Goal: Find contact information: Find contact information

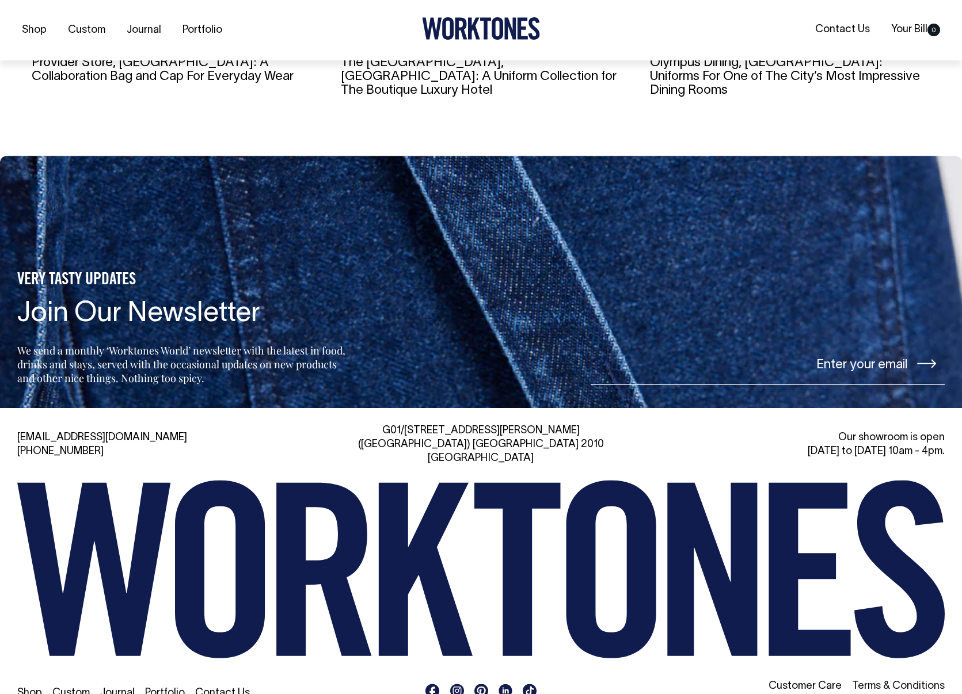
scroll to position [2394, 0]
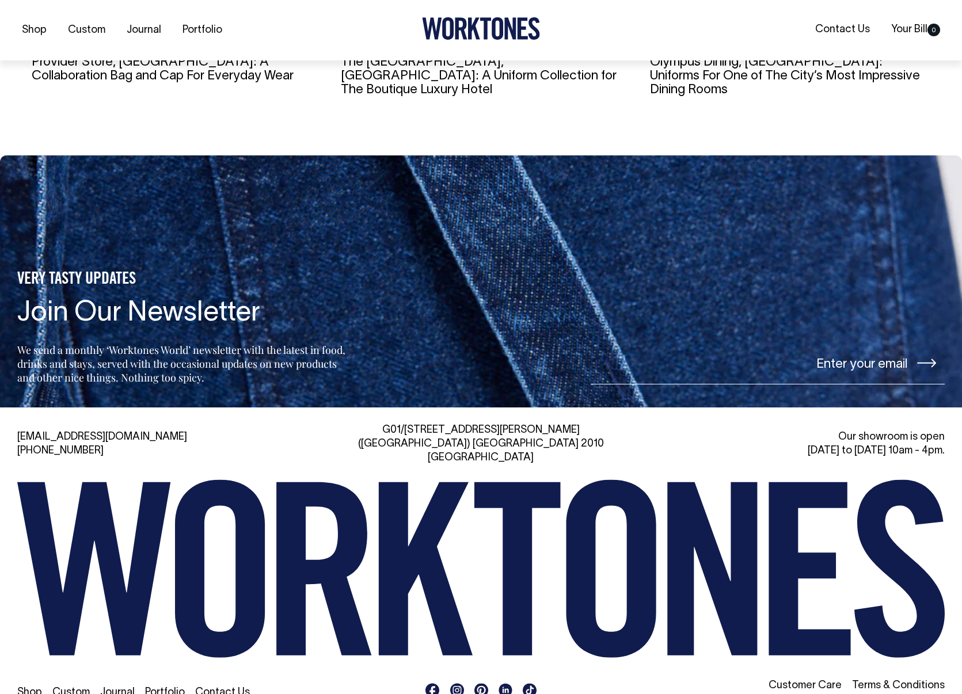
click at [210, 688] on link "Contact Us" at bounding box center [222, 693] width 55 height 10
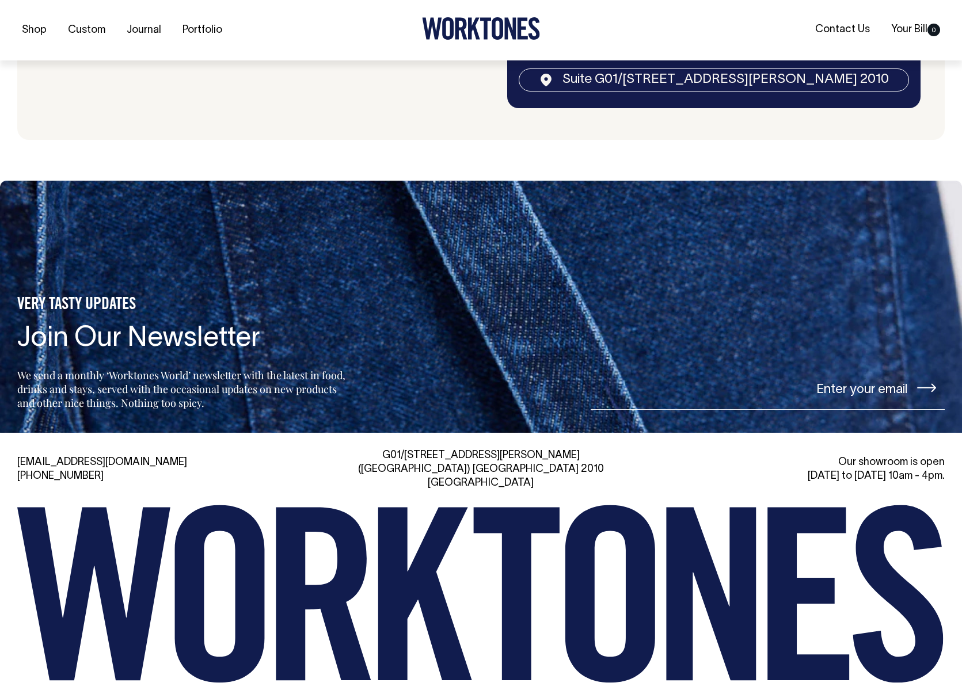
scroll to position [2434, 0]
